Goal: Transaction & Acquisition: Book appointment/travel/reservation

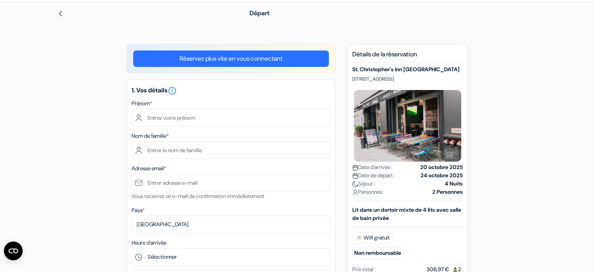
scroll to position [25, 0]
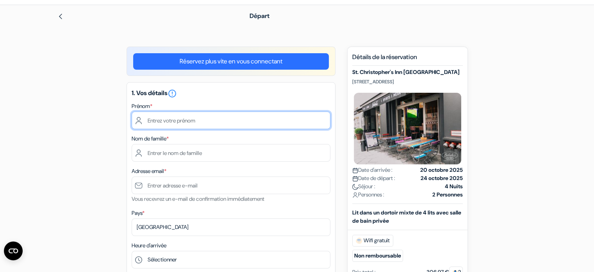
click at [161, 124] on input "text" at bounding box center [231, 120] width 199 height 18
type input "[PERSON_NAME]"
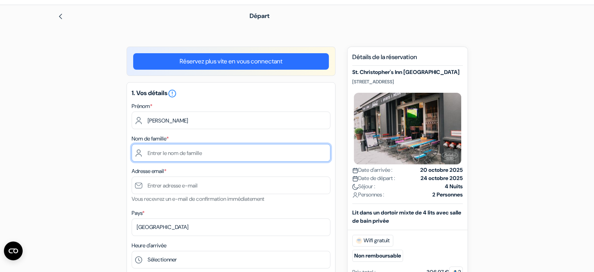
type input "Migliori"
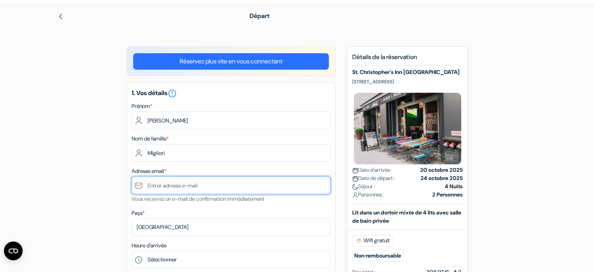
type input "[EMAIL_ADDRESS][DOMAIN_NAME]"
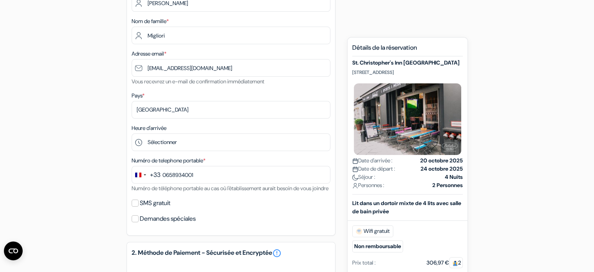
scroll to position [109, 0]
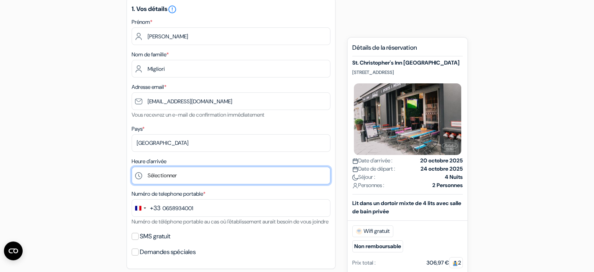
click at [152, 181] on select "Sélectionner 1:00 2:00 3:00 4:00 5:00 6:00 7:00 8:00 9:00 10:00 11:00 12:00 13:…" at bounding box center [231, 175] width 199 height 18
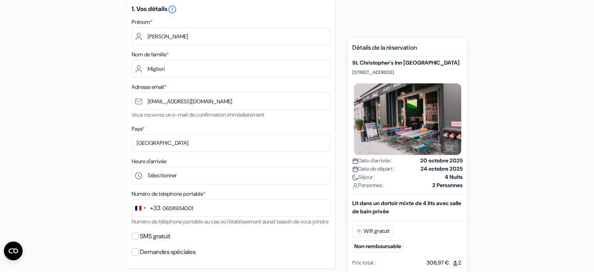
click at [66, 209] on div "add_box St. Christopher's Inn [GEOGRAPHIC_DATA] [STREET_ADDRESS] done" at bounding box center [297, 261] width 516 height 599
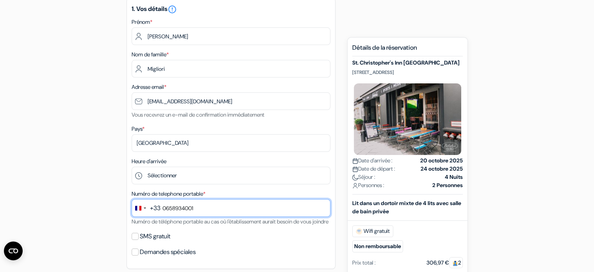
click at [166, 212] on input "0658934001" at bounding box center [231, 208] width 199 height 18
type input "6 58 93 40 01"
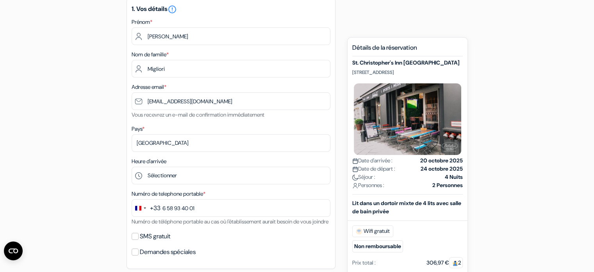
click at [103, 204] on div "add_box St. Christopher's Inn [GEOGRAPHIC_DATA] [STREET_ADDRESS] done" at bounding box center [297, 261] width 516 height 599
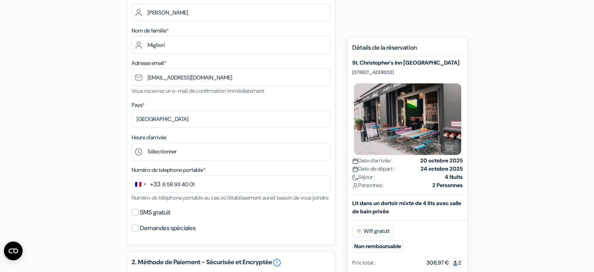
scroll to position [182, 0]
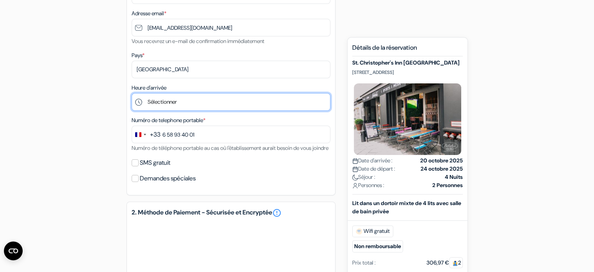
click at [184, 111] on select "Sélectionner 1:00 2:00 3:00 4:00 5:00 6:00 7:00 8:00 9:00 10:00 11:00 12:00 13:…" at bounding box center [231, 102] width 199 height 18
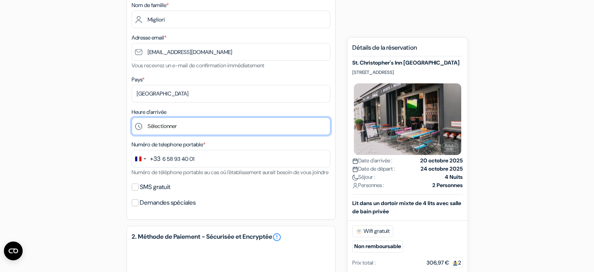
scroll to position [209, 0]
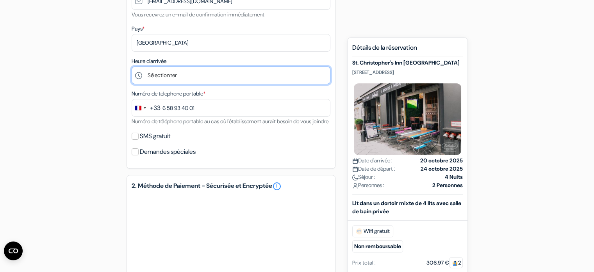
click at [192, 73] on select "Sélectionner 1:00 2:00 3:00 4:00 5:00 6:00 7:00 8:00 9:00 10:00 11:00 12:00 13:…" at bounding box center [231, 75] width 199 height 18
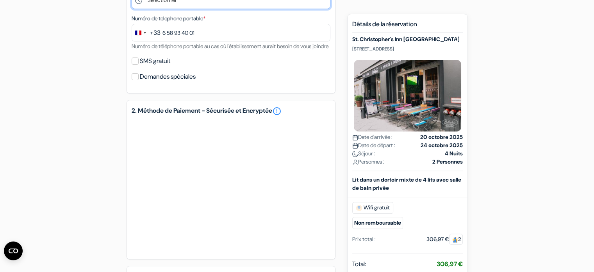
scroll to position [152, 0]
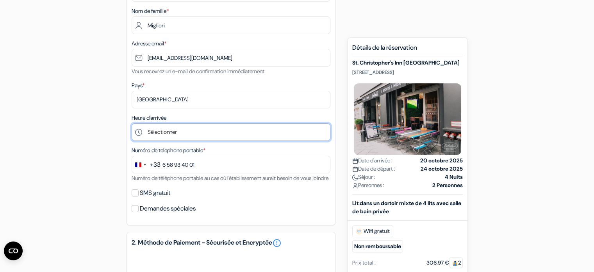
click at [159, 130] on select "Sélectionner 1:00 2:00 3:00 4:00 5:00 6:00 7:00 8:00 9:00 10:00 11:00 12:00 13:…" at bounding box center [231, 132] width 199 height 18
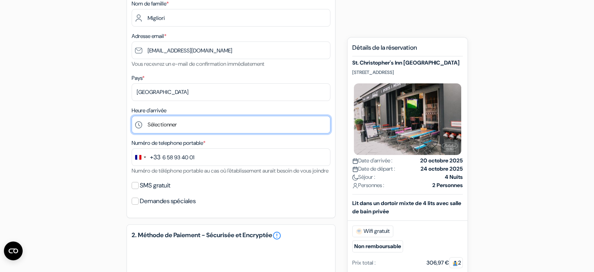
scroll to position [161, 0]
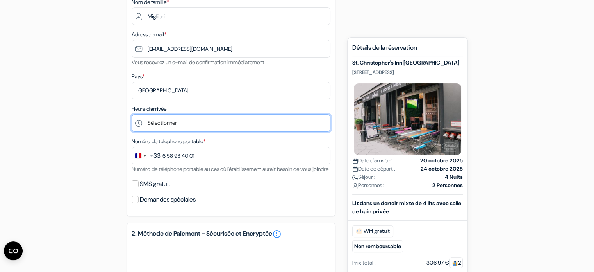
click at [181, 122] on select "Sélectionner 1:00 2:00 3:00 4:00 5:00 6:00 7:00 8:00 9:00 10:00 11:00 12:00 13:…" at bounding box center [231, 123] width 199 height 18
select select "16"
click at [132, 114] on select "Sélectionner 1:00 2:00 3:00 4:00 5:00 6:00 7:00 8:00 9:00 10:00 11:00 12:00 13:…" at bounding box center [231, 123] width 199 height 18
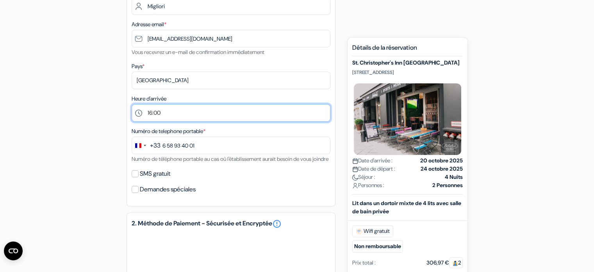
scroll to position [172, 0]
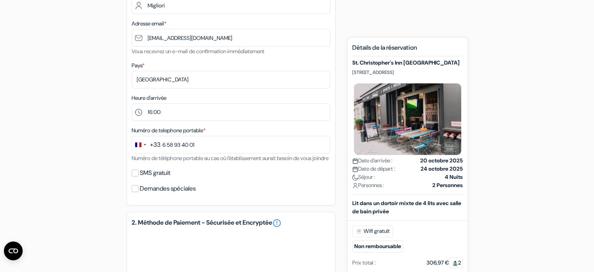
click at [94, 105] on div "add_box St. Christopher's Inn [GEOGRAPHIC_DATA] [STREET_ADDRESS] done" at bounding box center [297, 198] width 516 height 599
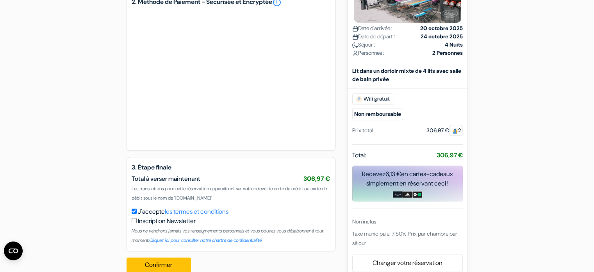
scroll to position [416, 0]
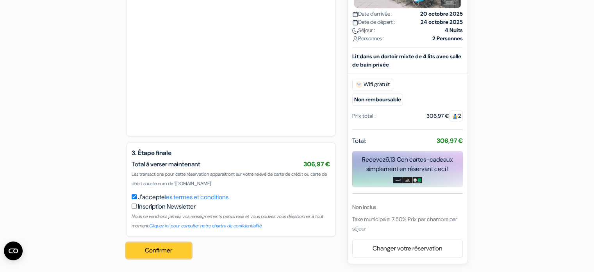
click at [148, 251] on button "Confirmer Loading..." at bounding box center [159, 250] width 65 height 15
